Goal: Navigation & Orientation: Understand site structure

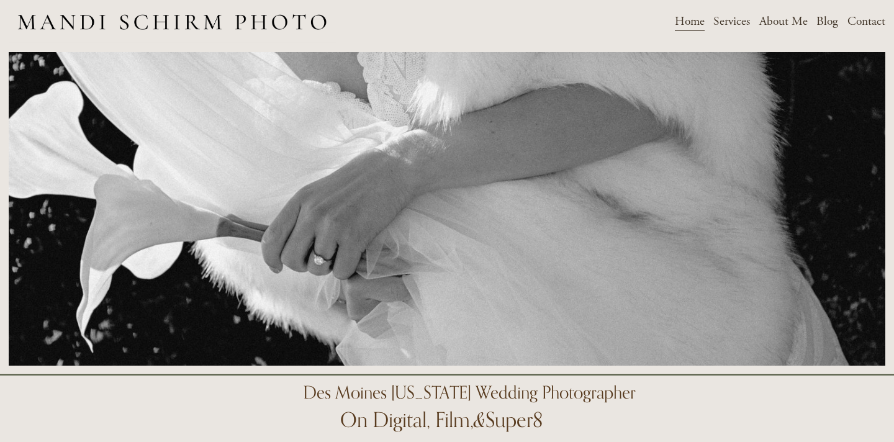
click at [0, 0] on span "Weddings" at bounding box center [0, 0] width 0 height 0
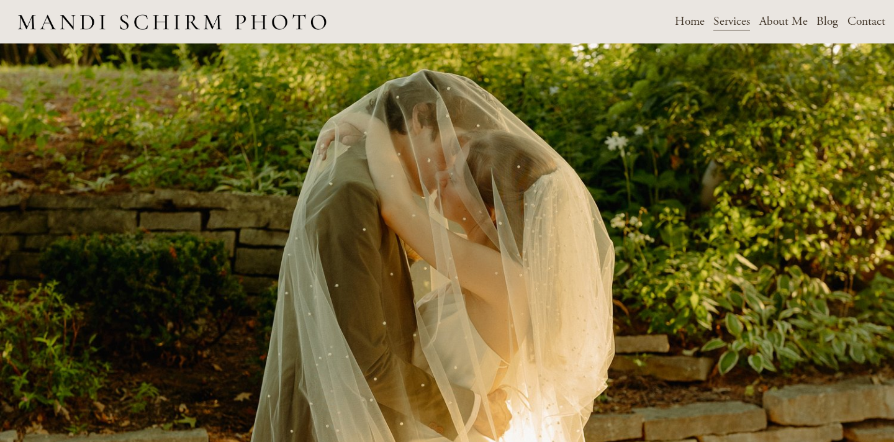
click at [786, 24] on link "About Me" at bounding box center [783, 22] width 48 height 22
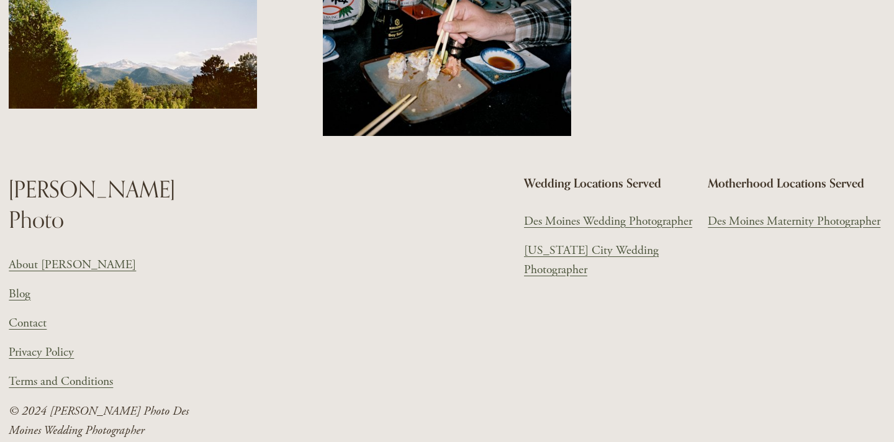
scroll to position [1622, 0]
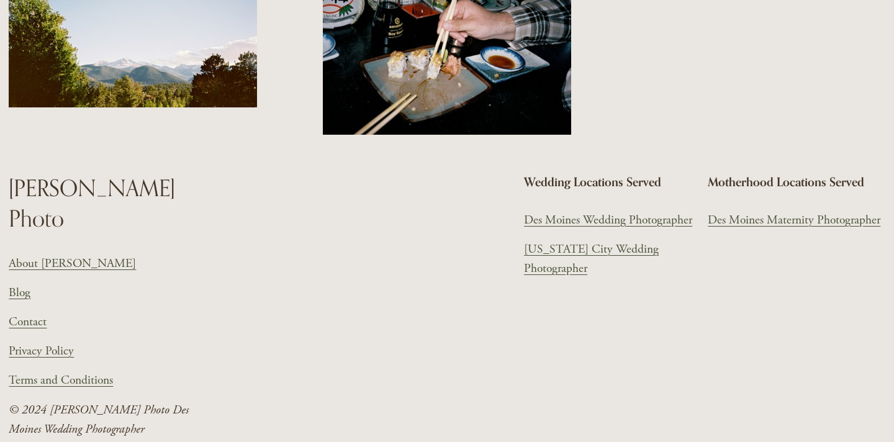
click at [640, 222] on link "Des Moines Wedding Photographer" at bounding box center [608, 219] width 168 height 19
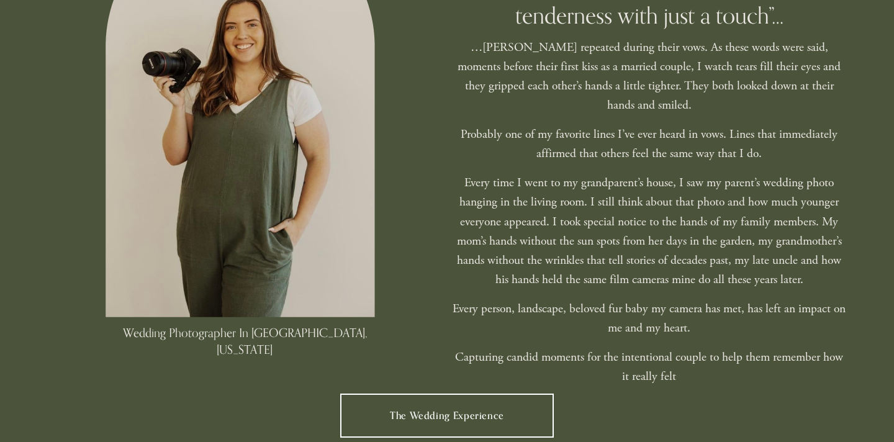
scroll to position [741, 0]
